Goal: Task Accomplishment & Management: Complete application form

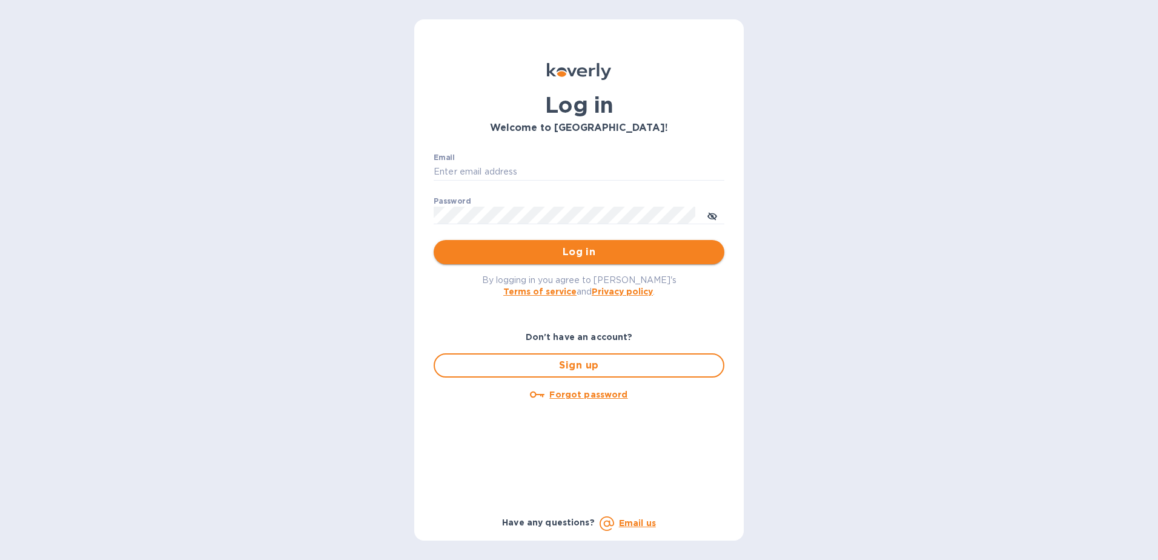
type input "pheytens@fenwareinc.com"
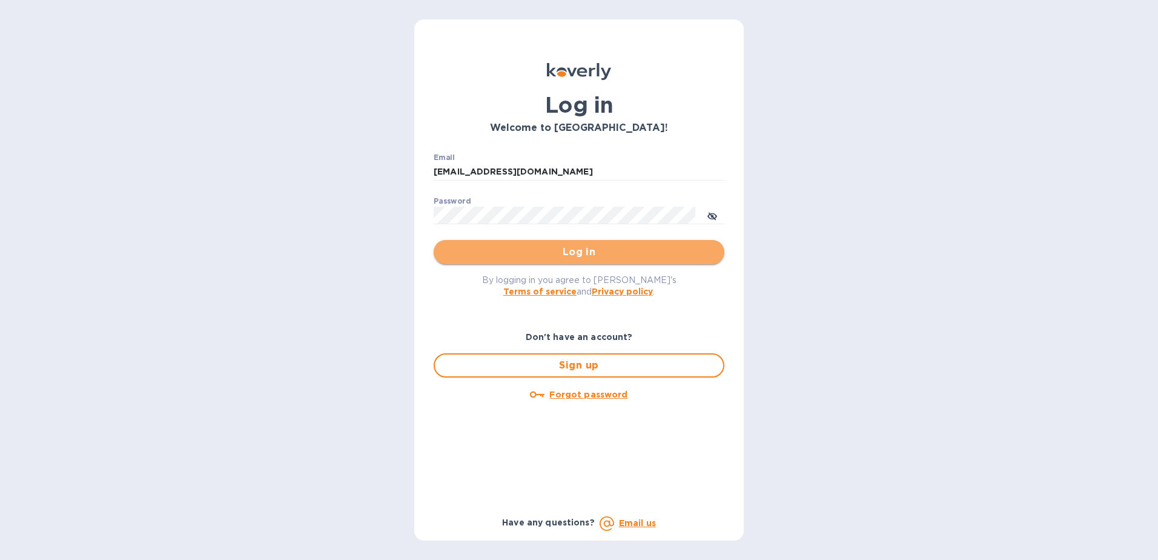
click at [582, 251] on span "Log in" at bounding box center [578, 252] width 271 height 15
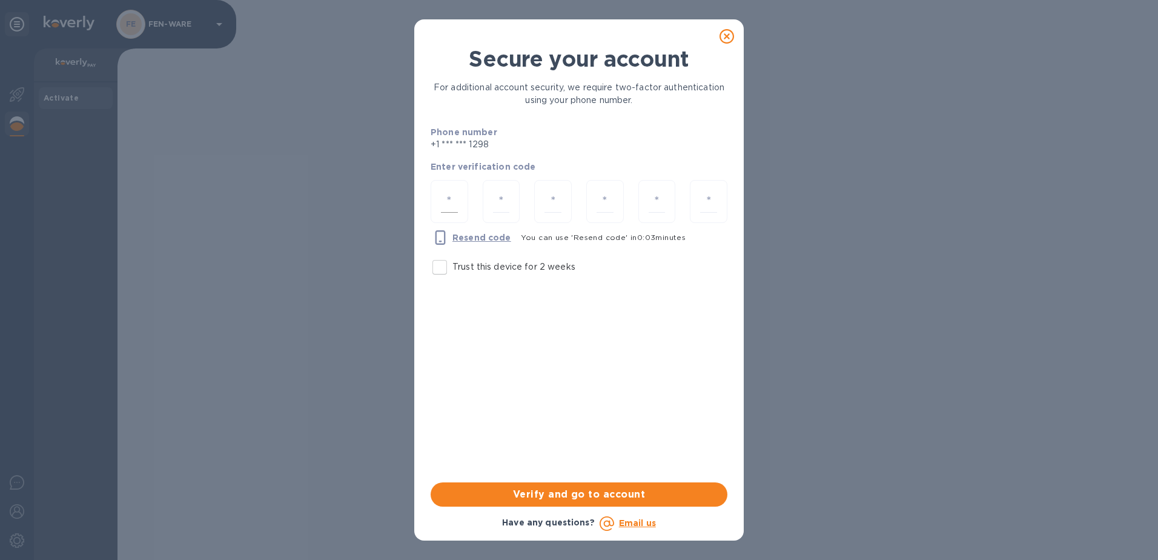
click at [461, 200] on div at bounding box center [450, 201] width 38 height 43
type input "3"
type input "8"
type input "2"
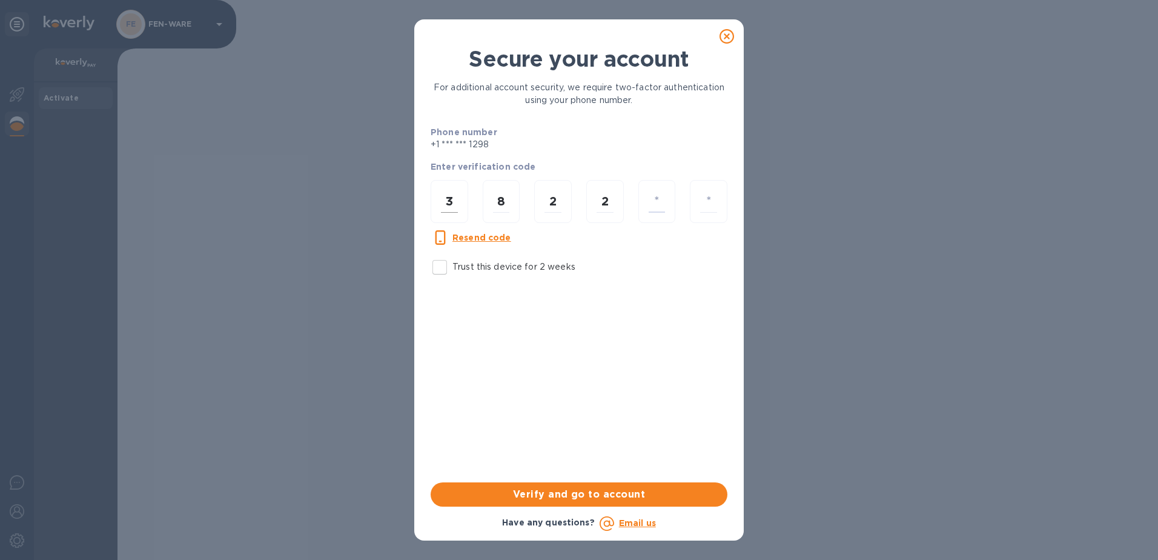
type input "4"
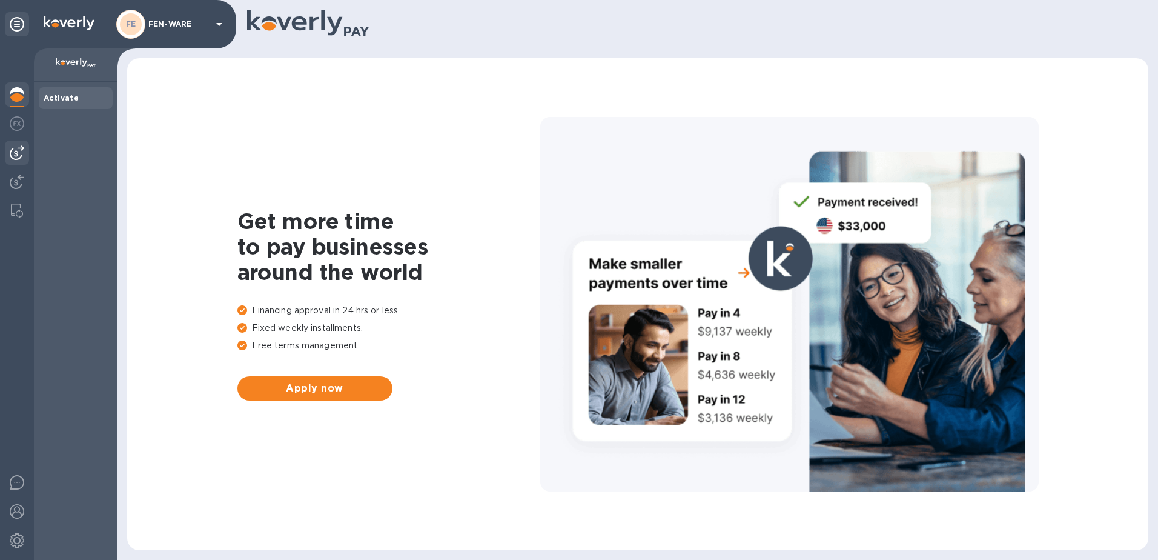
click at [19, 154] on img at bounding box center [17, 152] width 15 height 15
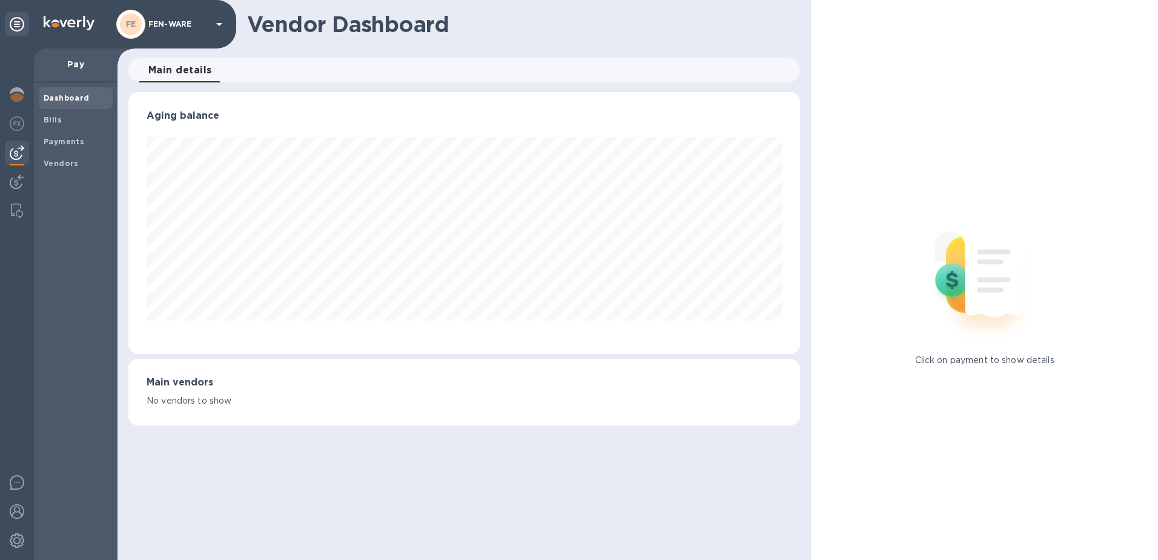
scroll to position [262, 672]
click at [67, 138] on b "Payments" at bounding box center [64, 141] width 41 height 9
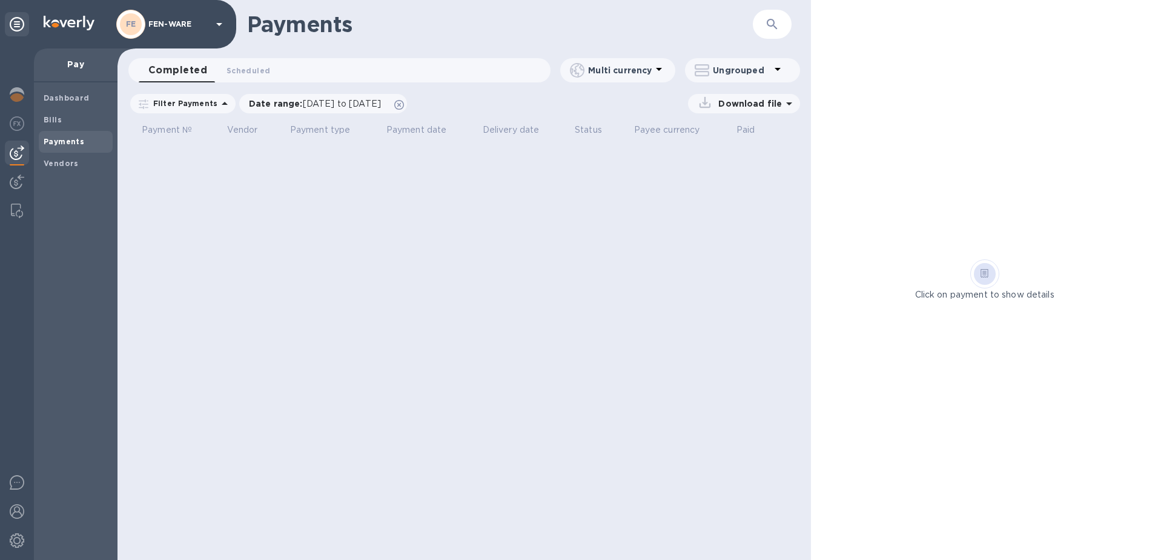
click at [765, 73] on p "Ungrouped" at bounding box center [742, 70] width 58 height 12
click at [762, 73] on div at bounding box center [579, 280] width 1158 height 560
click at [15, 538] on img at bounding box center [17, 540] width 15 height 15
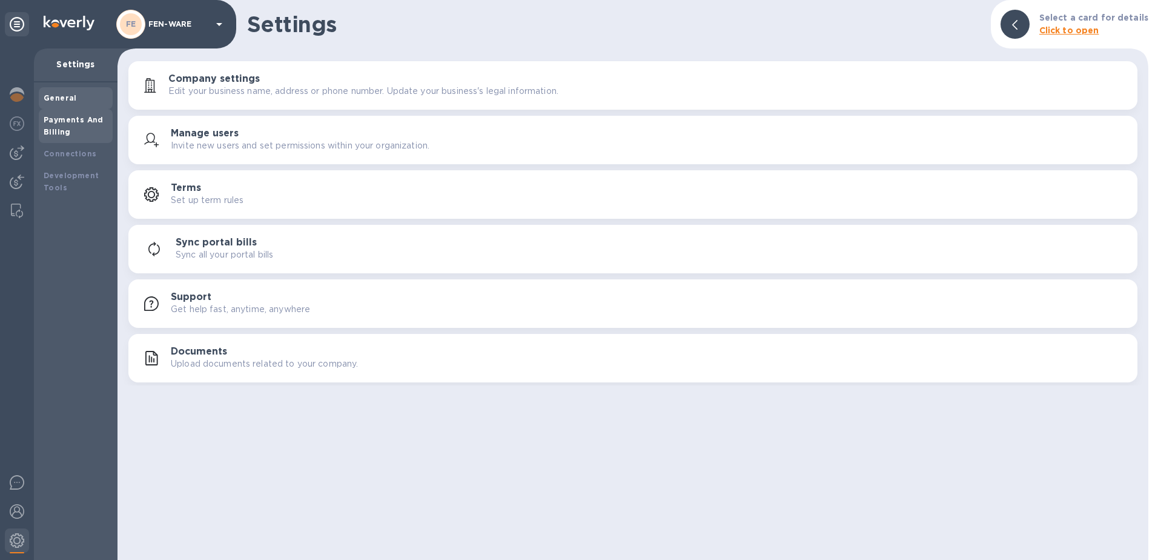
click at [68, 129] on b "Payments And Billing" at bounding box center [74, 125] width 60 height 21
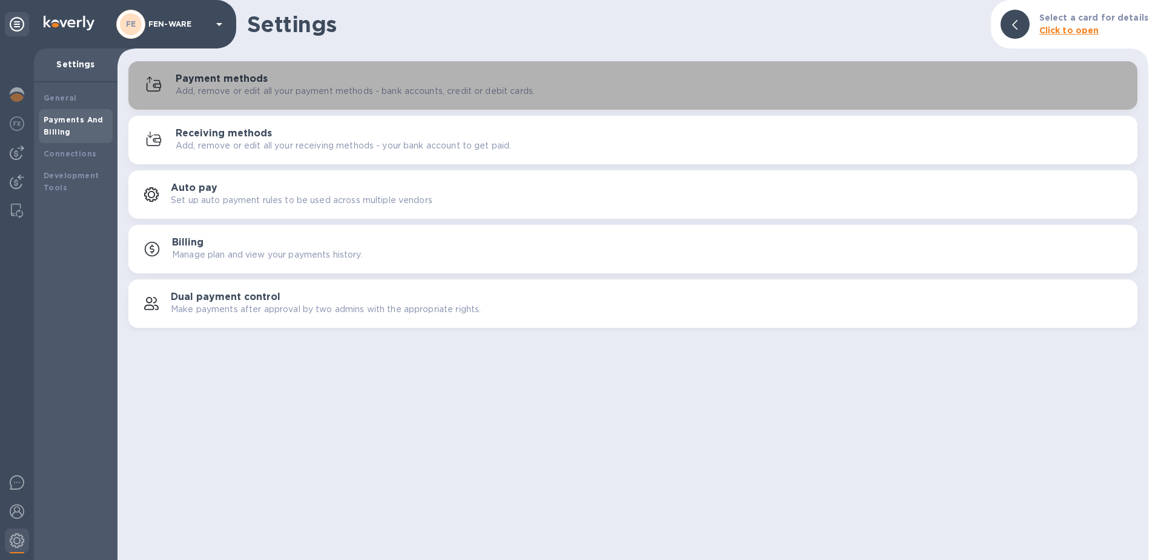
click at [244, 78] on h3 "Payment methods" at bounding box center [222, 79] width 92 height 12
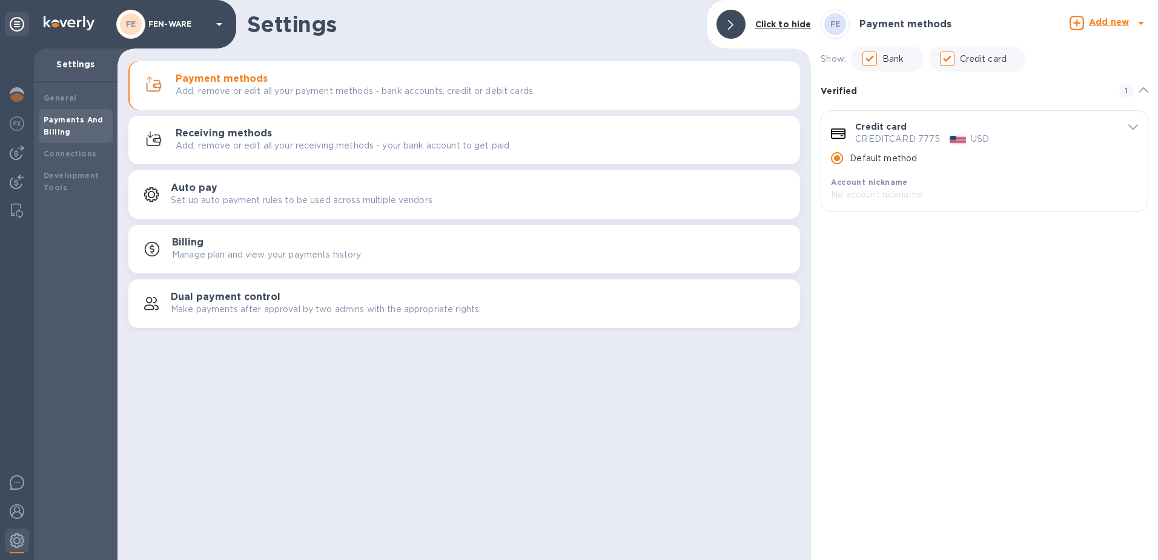
click at [1115, 16] on p "Add new" at bounding box center [1109, 22] width 40 height 13
click at [1067, 76] on b "Bank account" at bounding box center [1076, 75] width 62 height 10
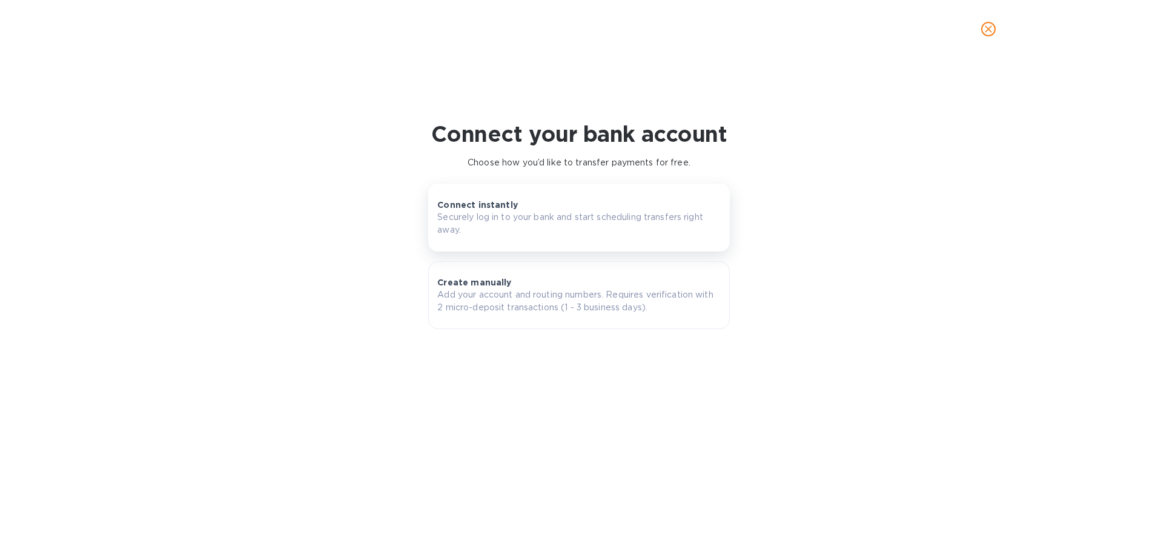
click at [497, 212] on p "Securely log in to your bank and start scheduling transfers right away." at bounding box center [578, 223] width 283 height 25
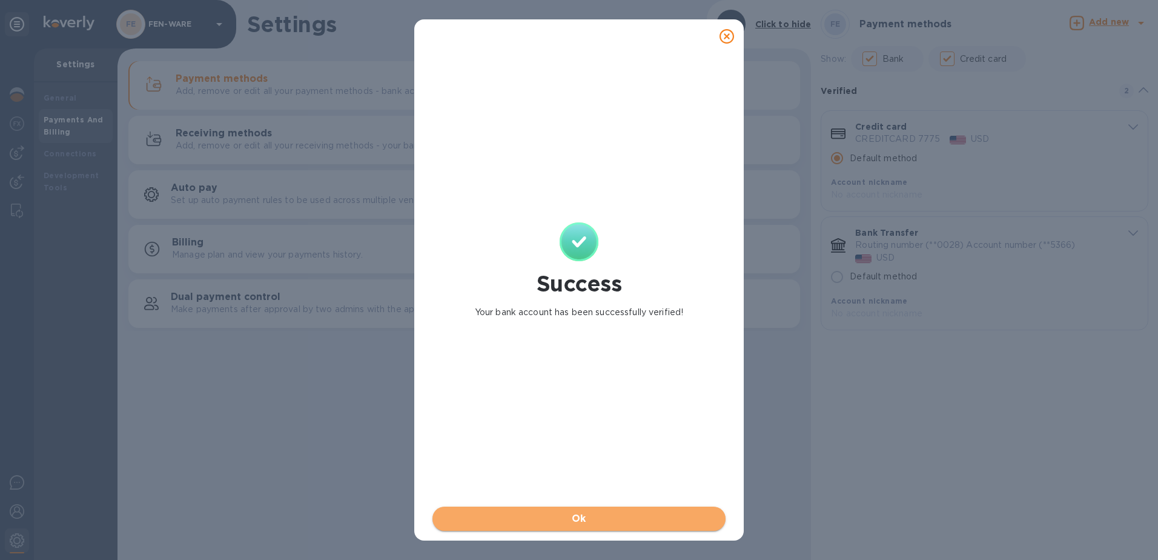
click at [578, 518] on span "Ok" at bounding box center [579, 518] width 274 height 15
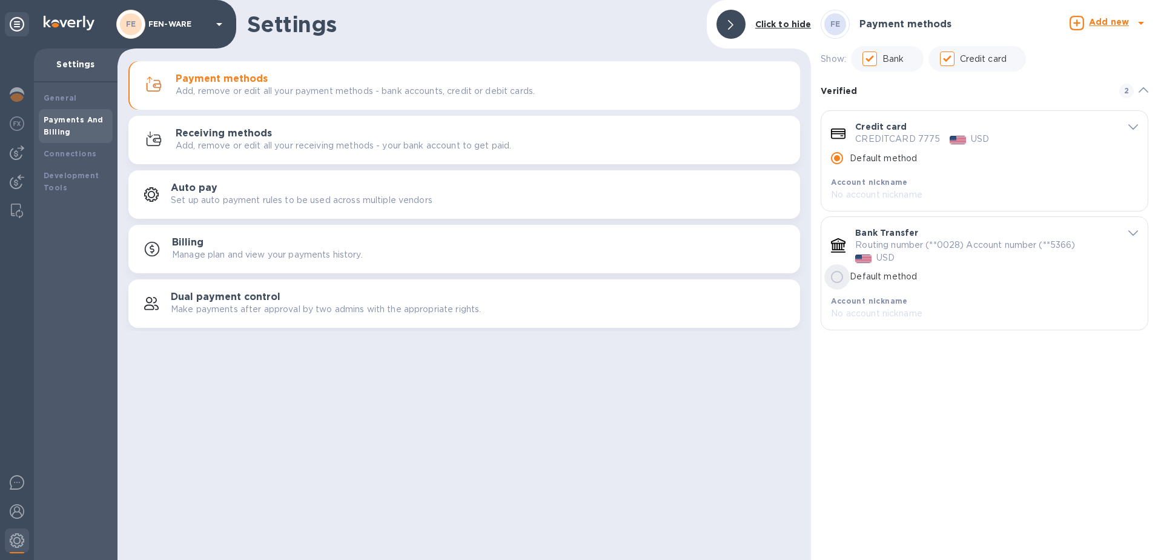
click at [834, 279] on input "Default method" at bounding box center [836, 276] width 25 height 25
radio input "false"
radio input "true"
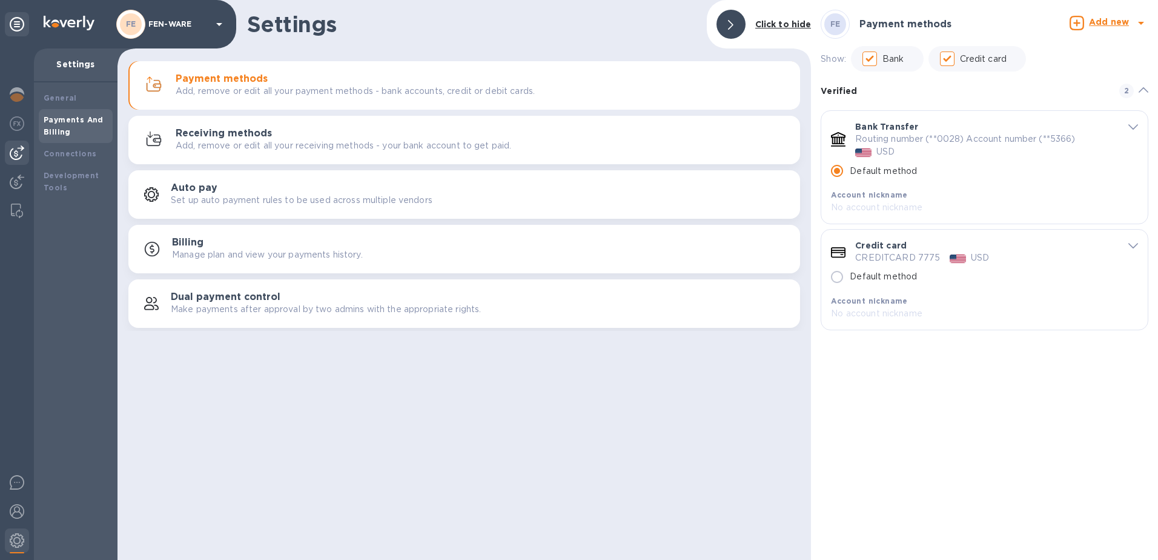
click at [12, 151] on img at bounding box center [17, 152] width 15 height 15
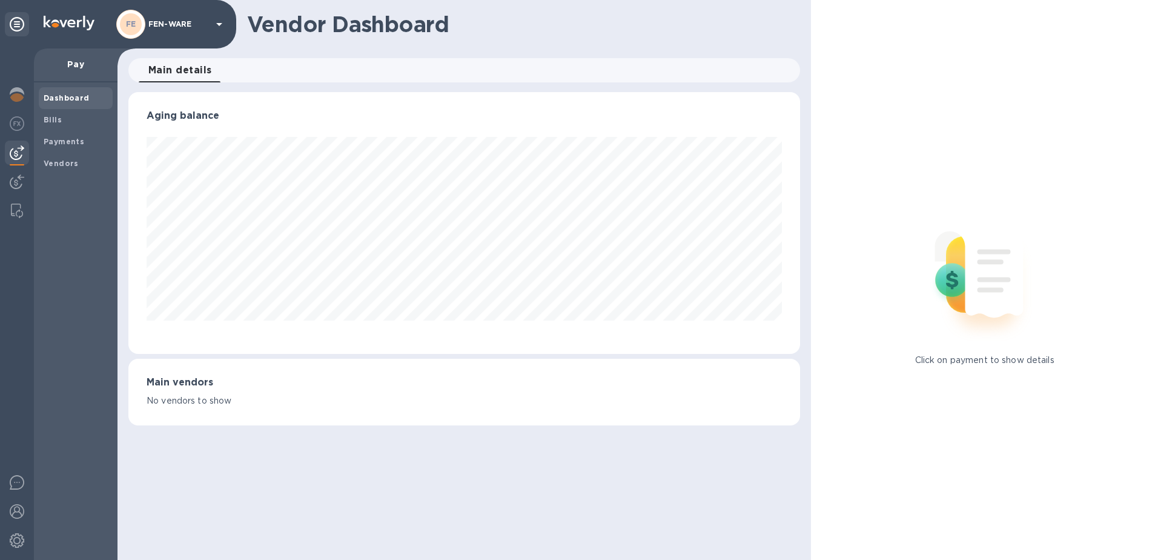
scroll to position [262, 672]
click at [51, 120] on b "Bills" at bounding box center [53, 119] width 18 height 9
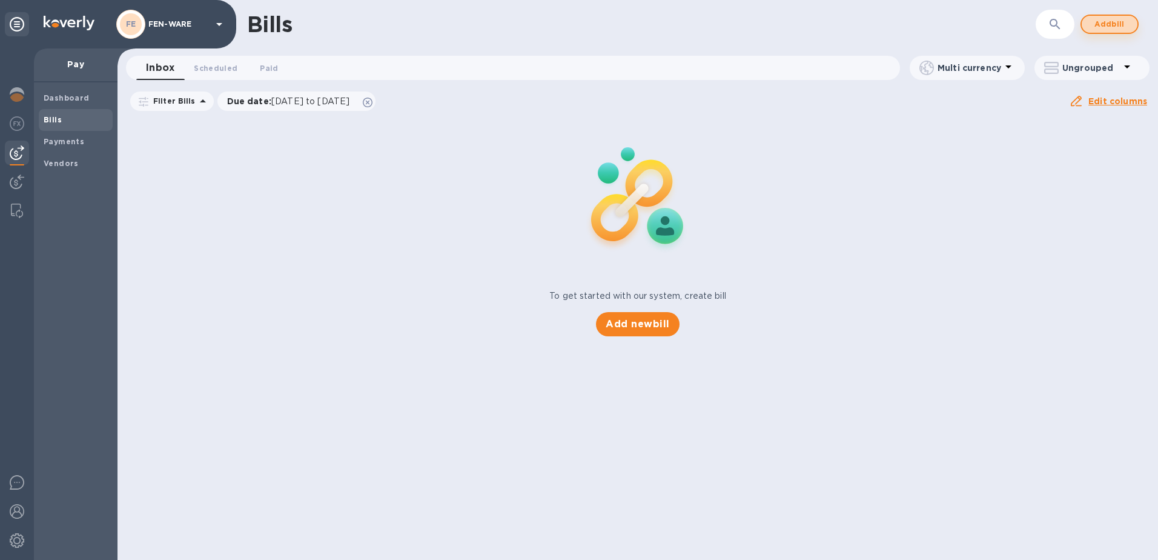
click at [1097, 22] on span "Add bill" at bounding box center [1109, 24] width 36 height 15
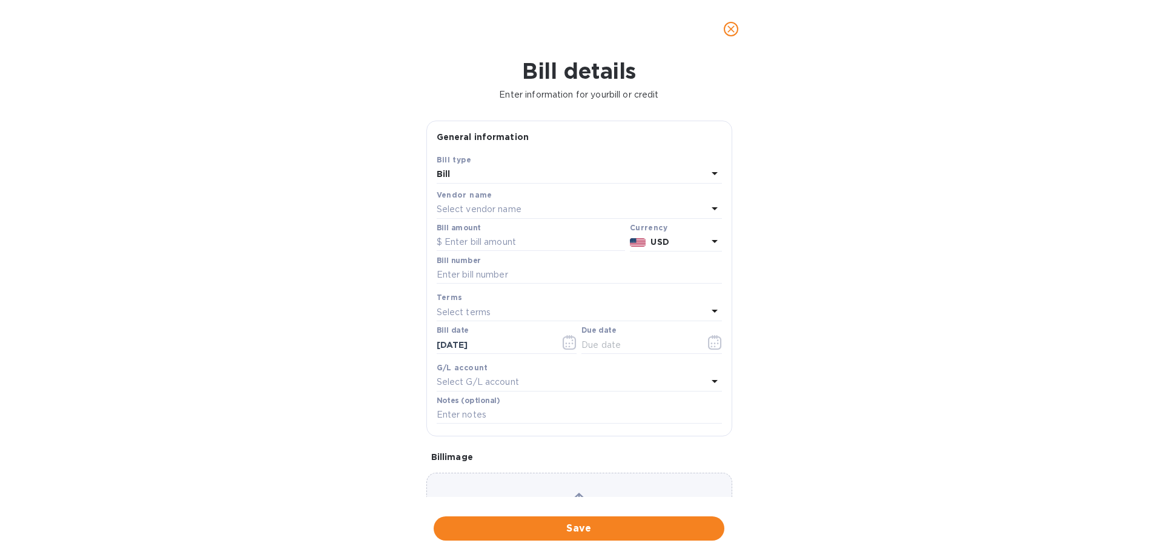
click at [478, 207] on p "Select vendor name" at bounding box center [479, 209] width 85 height 13
click at [510, 276] on p "Intelligent SCM Companies" at bounding box center [574, 278] width 256 height 13
click at [543, 246] on input "text" at bounding box center [531, 242] width 188 height 18
type input "15,376.90"
click at [529, 274] on input "text" at bounding box center [579, 275] width 285 height 18
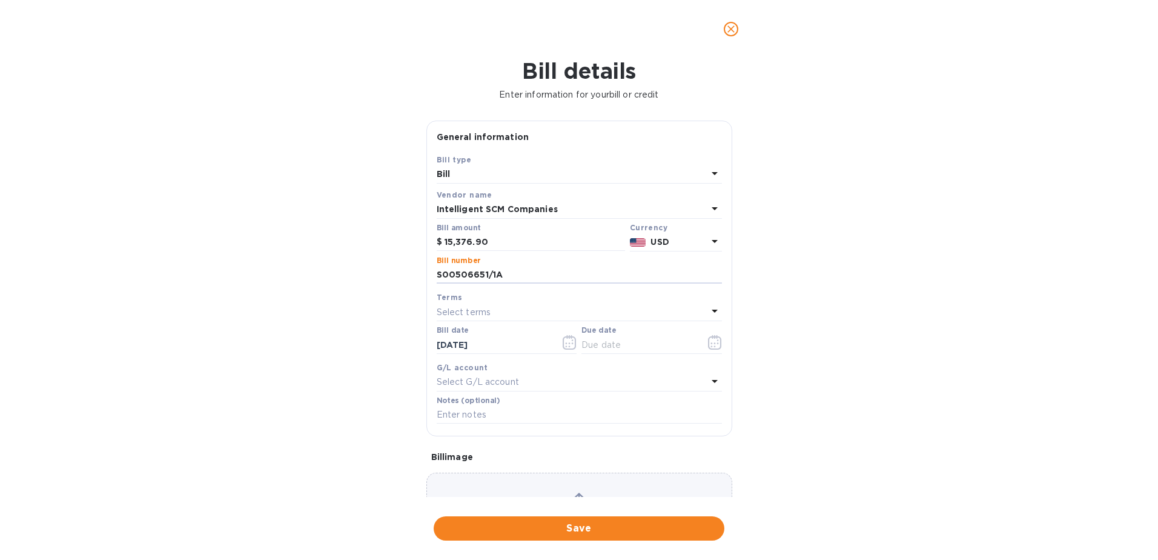
type input "S00506651/1A"
click at [484, 308] on p "Select terms" at bounding box center [464, 312] width 54 height 13
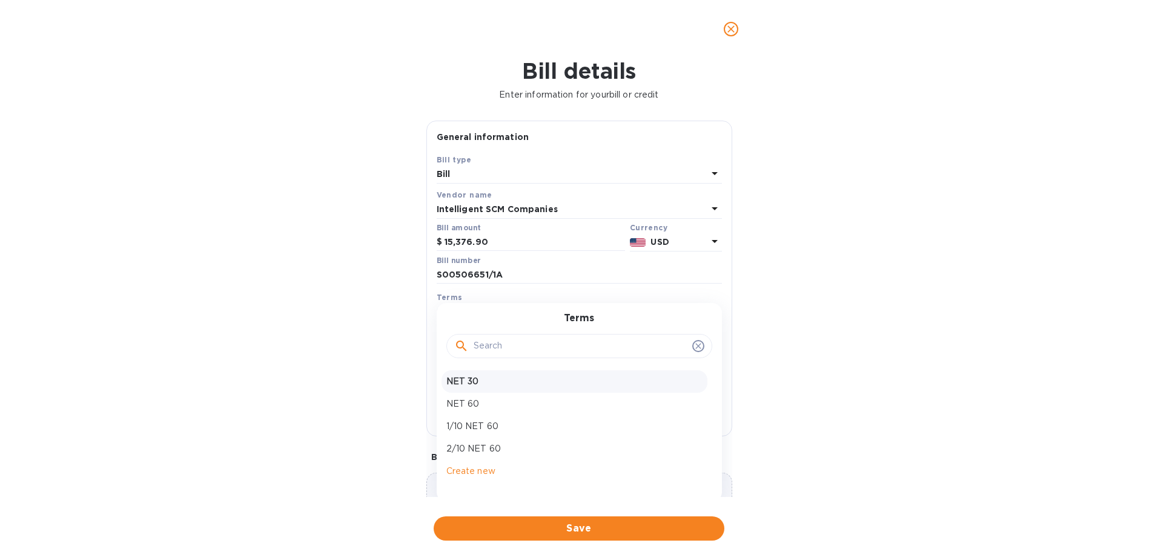
click at [477, 389] on div "NET 30" at bounding box center [574, 381] width 266 height 22
type input "[DATE]"
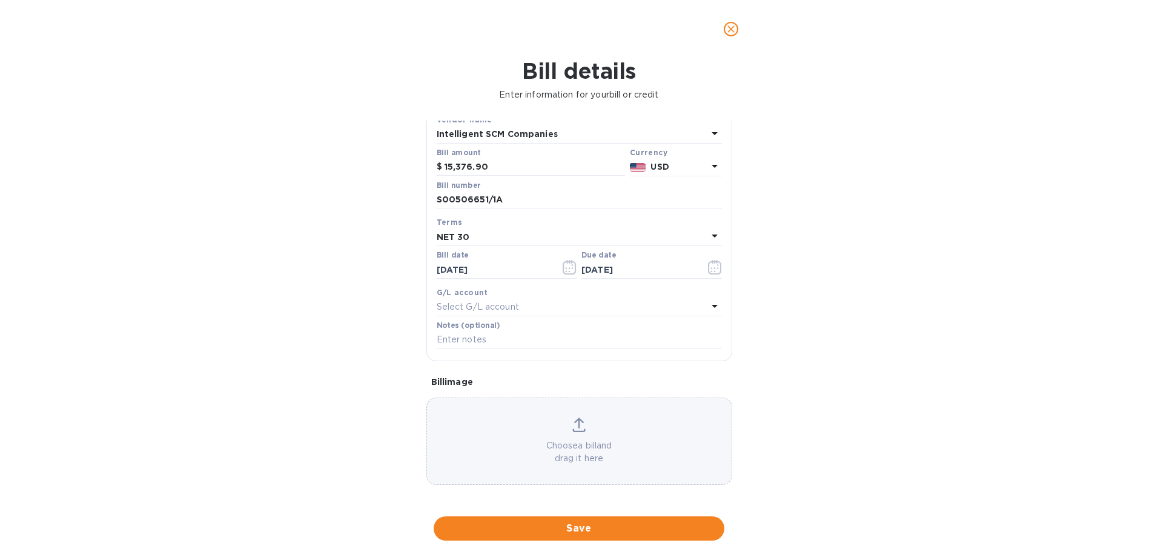
scroll to position [78, 0]
click at [584, 530] on span "Save" at bounding box center [578, 528] width 271 height 15
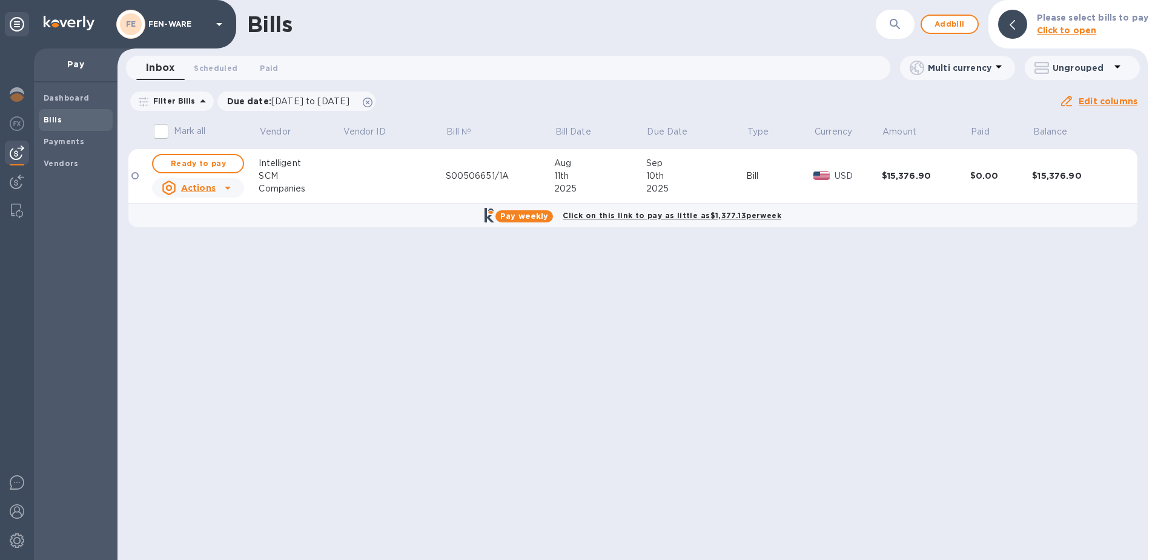
click at [133, 177] on div at bounding box center [134, 175] width 7 height 7
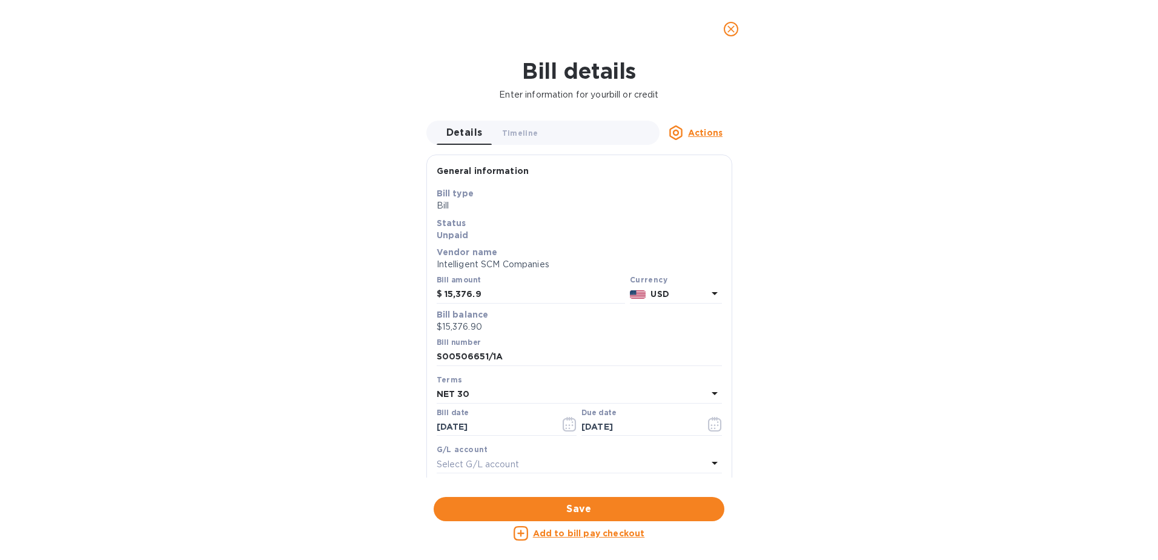
click at [582, 532] on u "Add to bill pay checkout" at bounding box center [589, 533] width 112 height 10
checkbox input "true"
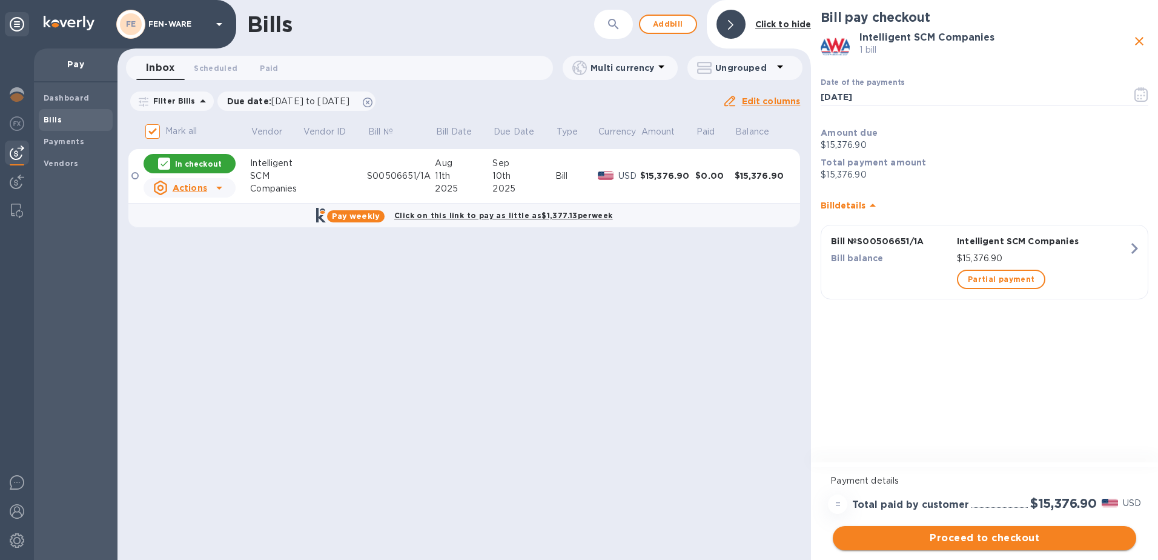
click at [970, 536] on span "Proceed to checkout" at bounding box center [984, 537] width 284 height 15
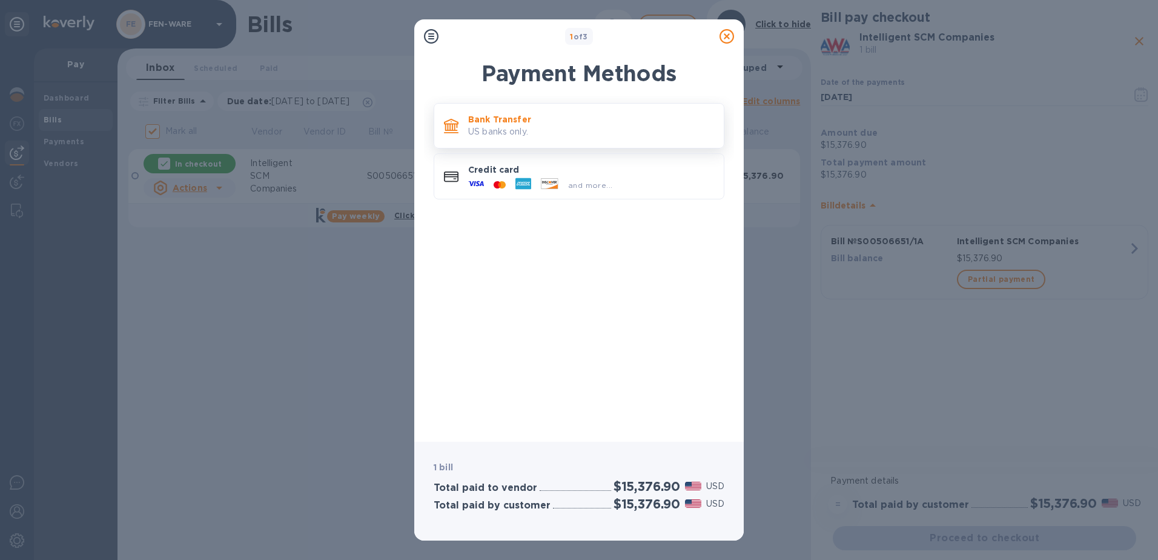
click at [491, 125] on p "US banks only." at bounding box center [591, 131] width 246 height 13
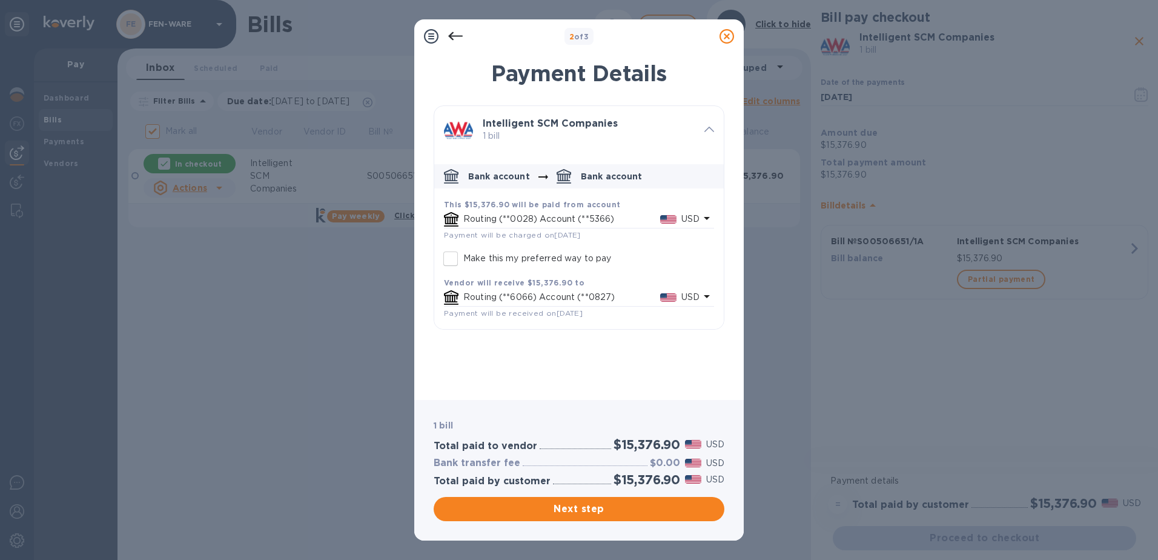
click at [455, 260] on input "Make this my preferred way to pay" at bounding box center [450, 258] width 25 height 25
checkbox input "true"
click at [582, 510] on span "Next step" at bounding box center [578, 508] width 271 height 15
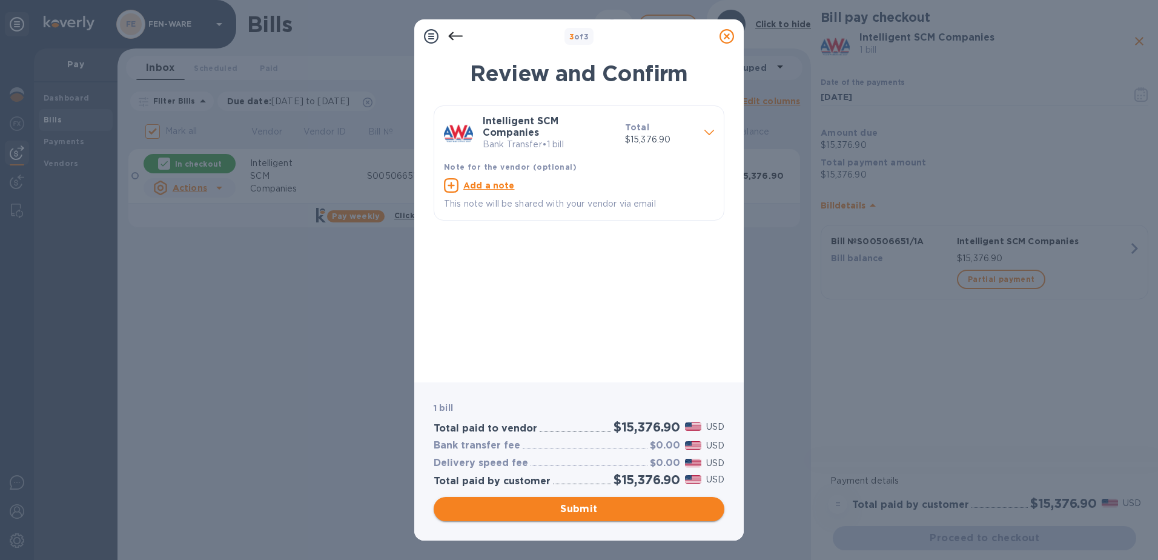
click at [596, 507] on span "Submit" at bounding box center [578, 508] width 271 height 15
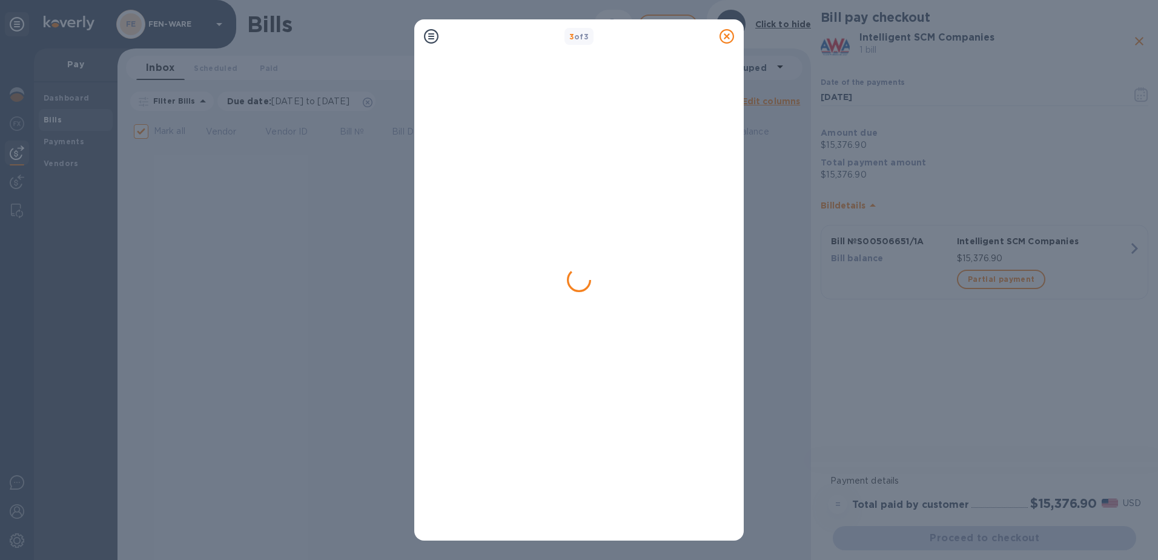
checkbox input "false"
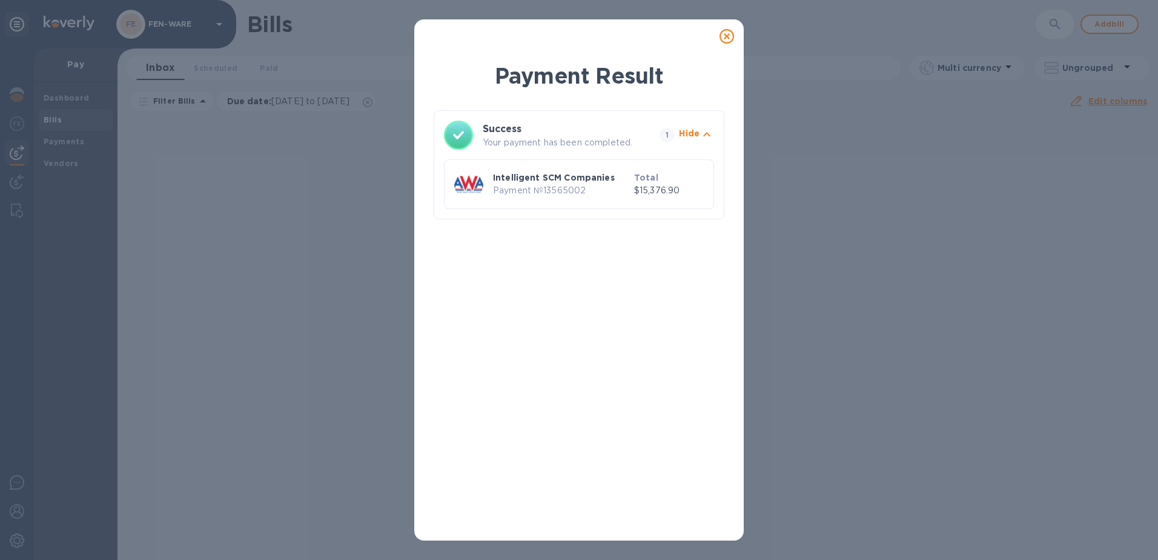
click at [520, 173] on p "Intelligent SCM Companies" at bounding box center [561, 177] width 136 height 12
click at [599, 190] on p "Payment № 13565002" at bounding box center [561, 190] width 136 height 13
click at [600, 190] on p "Payment № 13565002" at bounding box center [561, 190] width 136 height 13
click at [727, 36] on icon at bounding box center [726, 36] width 15 height 15
